Goal: Transaction & Acquisition: Book appointment/travel/reservation

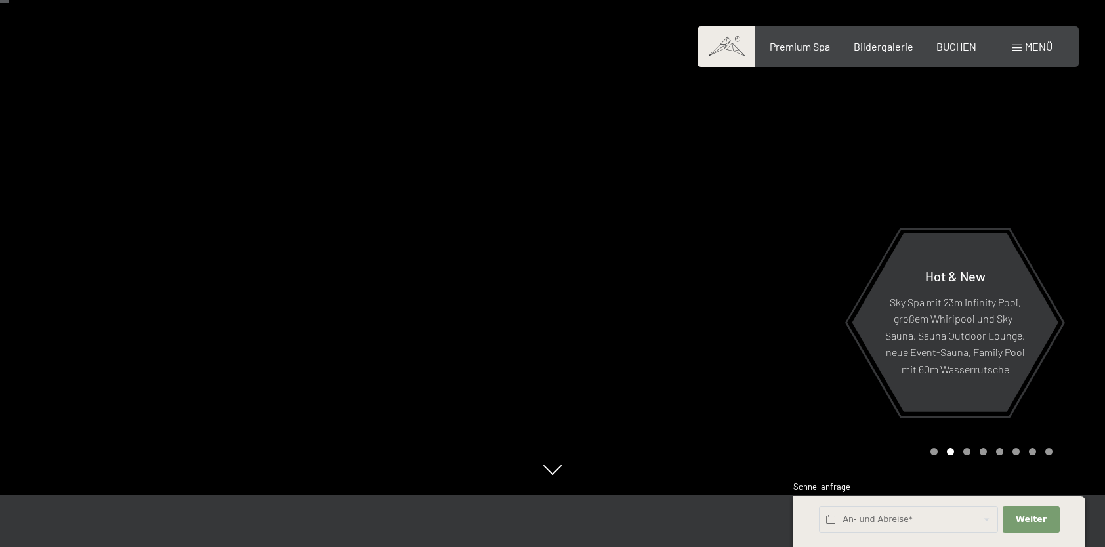
click at [1037, 43] on span "Menü" at bounding box center [1039, 46] width 28 height 12
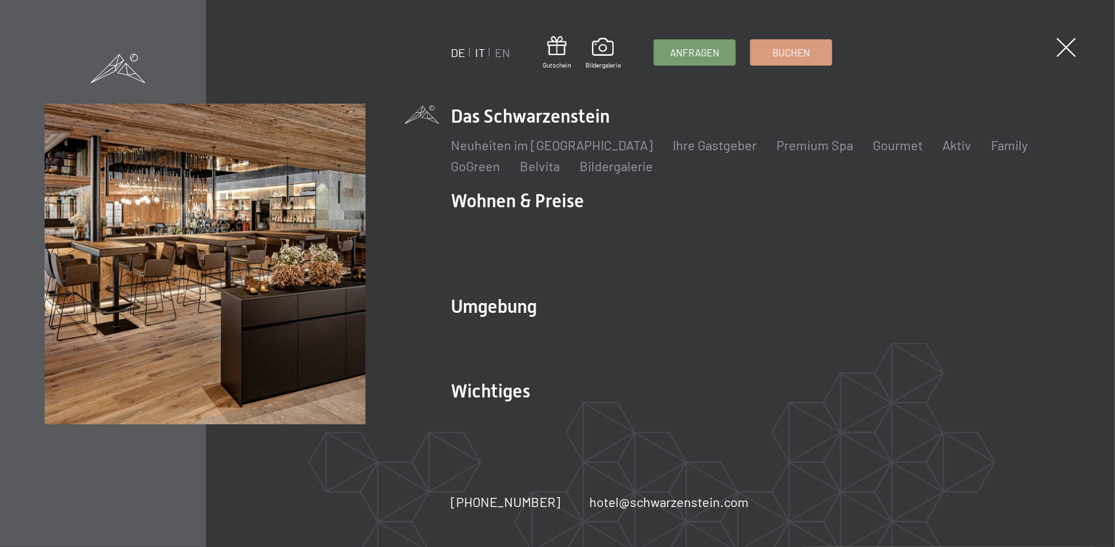
click at [478, 48] on link "IT" at bounding box center [480, 52] width 10 height 14
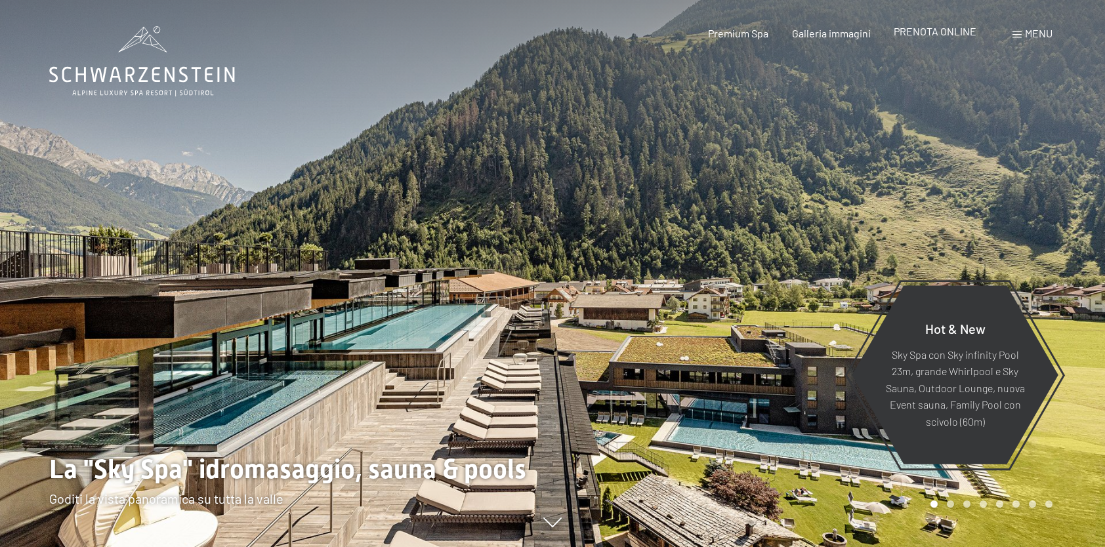
click at [943, 33] on span "PRENOTA ONLINE" at bounding box center [935, 31] width 83 height 12
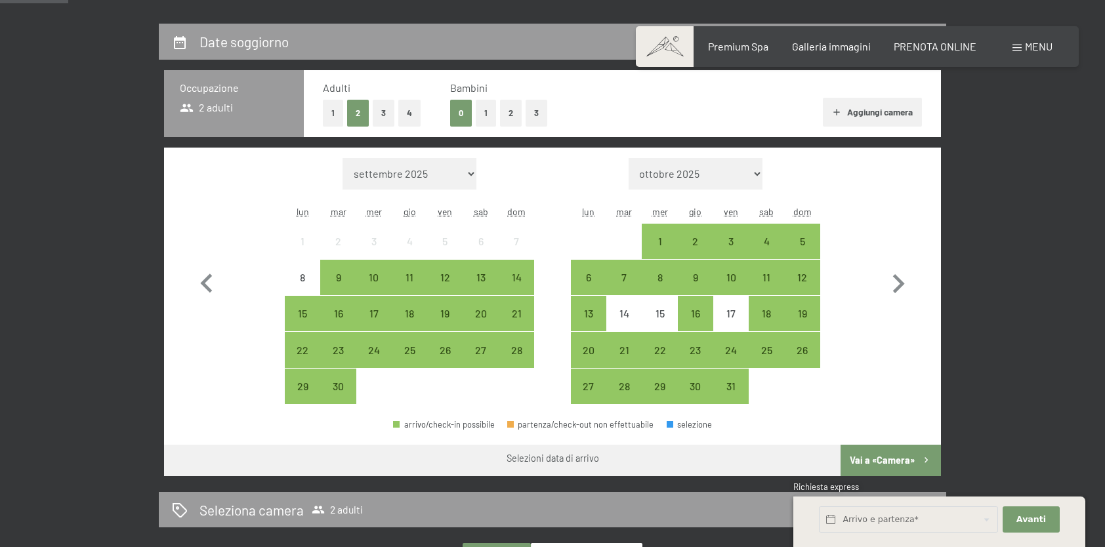
scroll to position [315, 0]
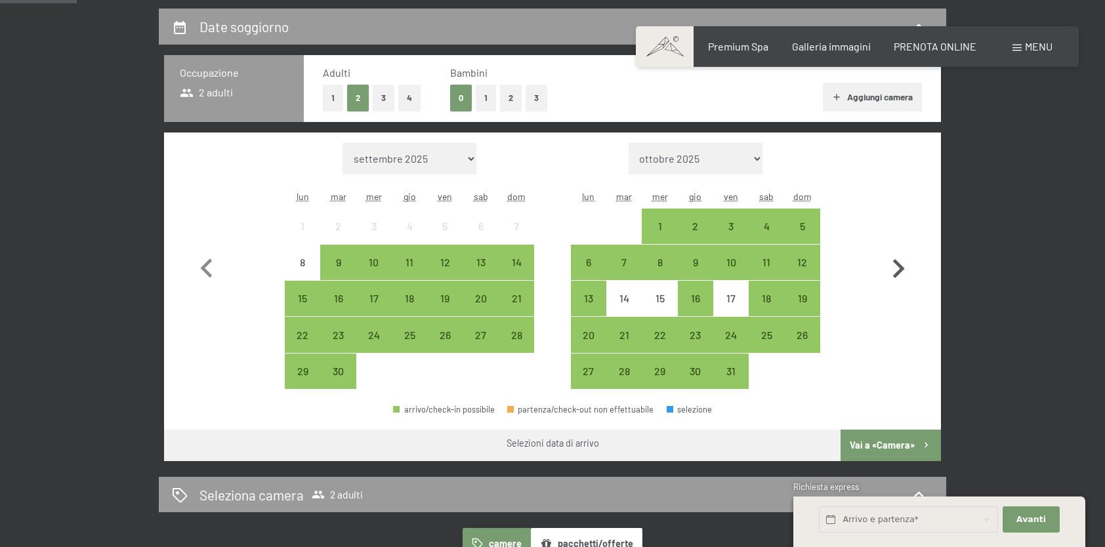
click at [895, 266] on icon "button" at bounding box center [898, 269] width 38 height 38
select select "2025-10-01"
select select "2025-11-01"
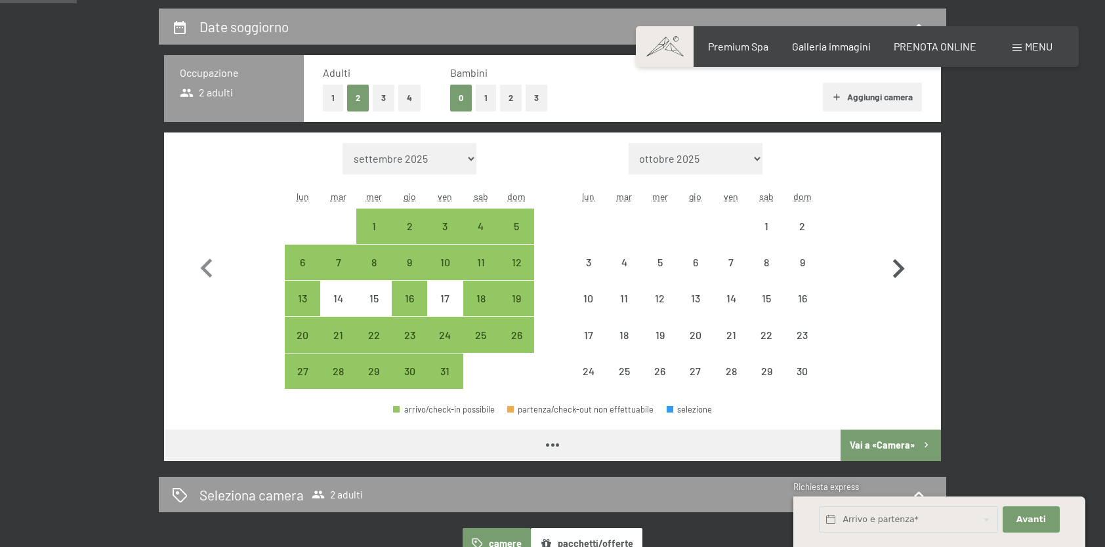
click at [895, 266] on icon "button" at bounding box center [898, 269] width 38 height 38
select select "2025-11-01"
select select "2025-12-01"
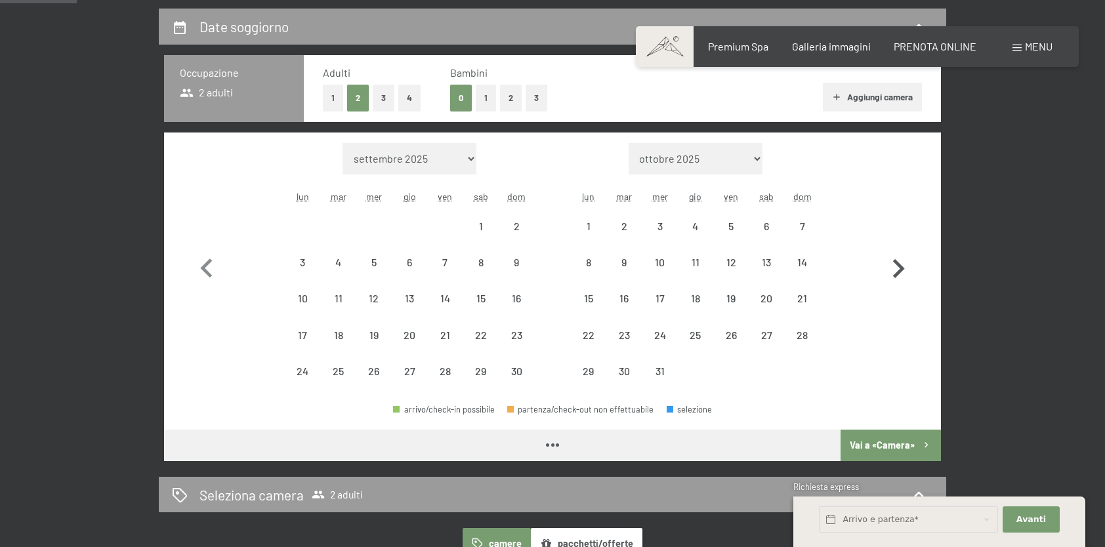
select select "2025-11-01"
select select "2025-12-01"
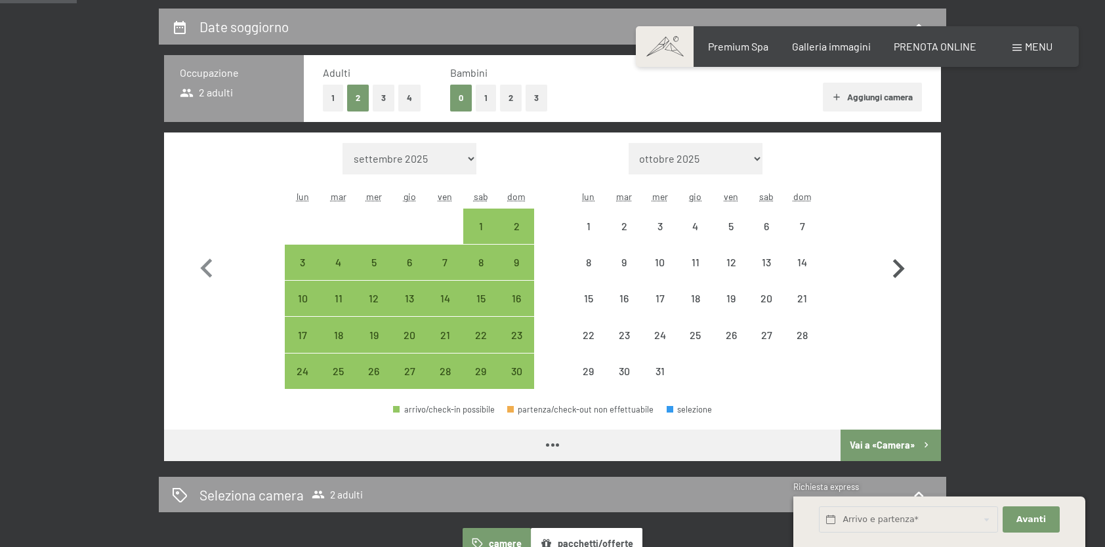
select select "2025-11-01"
select select "2025-12-01"
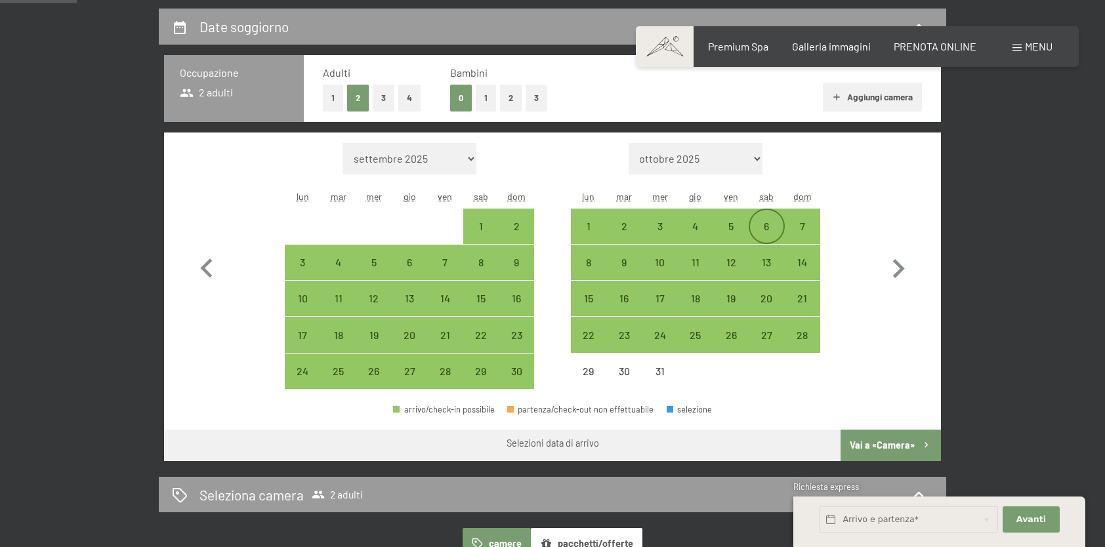
click at [764, 219] on div "6" at bounding box center [766, 226] width 33 height 33
select select "2025-11-01"
select select "2025-12-01"
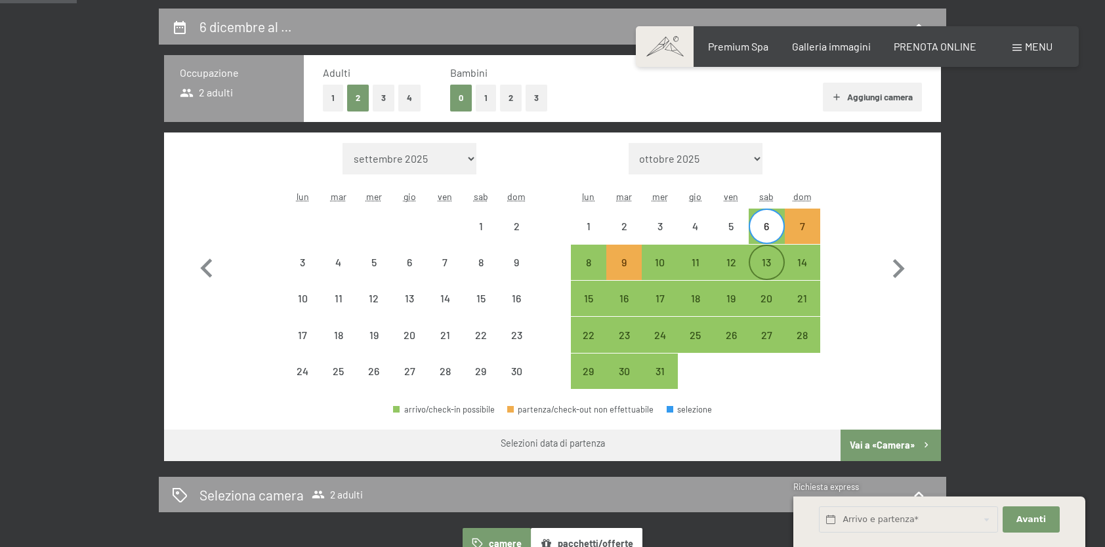
click at [765, 262] on div "13" at bounding box center [766, 273] width 33 height 33
select select "2025-11-01"
select select "2025-12-01"
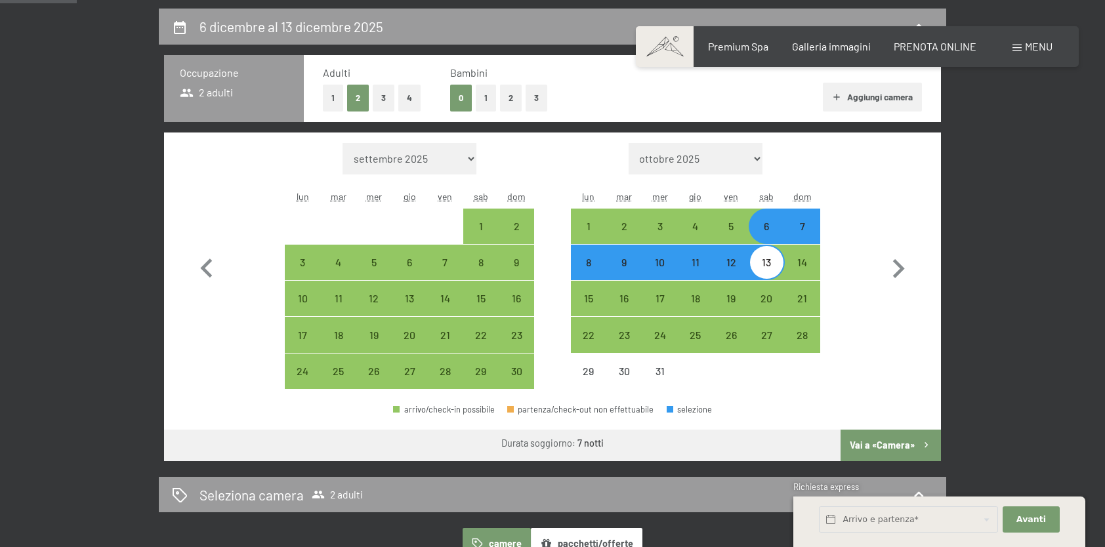
click at [917, 445] on button "Vai a «Camera»" at bounding box center [891, 445] width 100 height 31
select select "2025-11-01"
select select "2025-12-01"
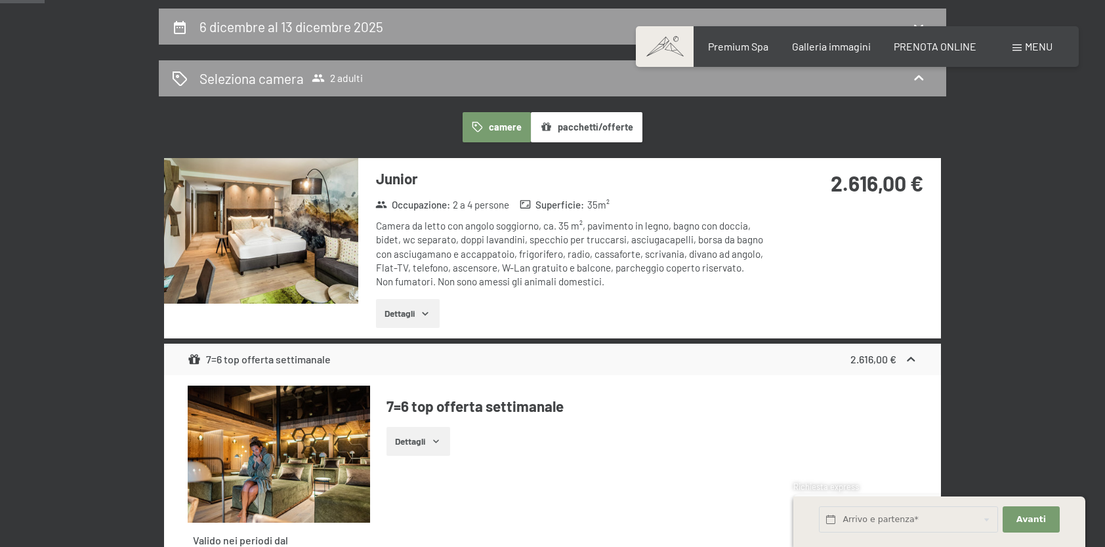
scroll to position [323, 0]
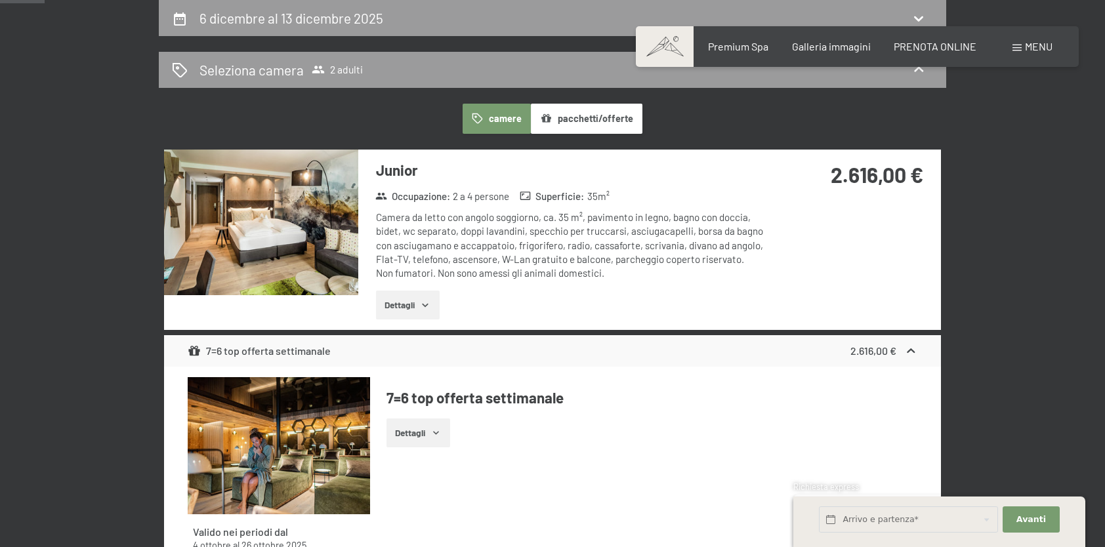
click at [428, 305] on span "Consenso marketing*" at bounding box center [475, 311] width 99 height 13
click at [420, 305] on input "Consenso marketing*" at bounding box center [413, 311] width 13 height 13
checkbox input "false"
click at [426, 302] on icon "button" at bounding box center [425, 305] width 10 height 10
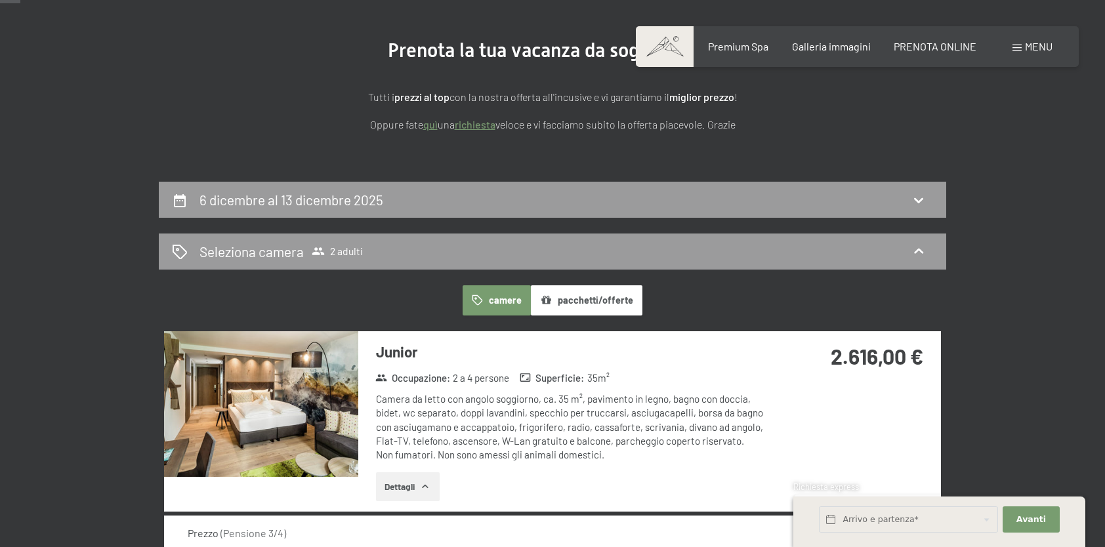
scroll to position [140, 0]
